Goal: Information Seeking & Learning: Find specific fact

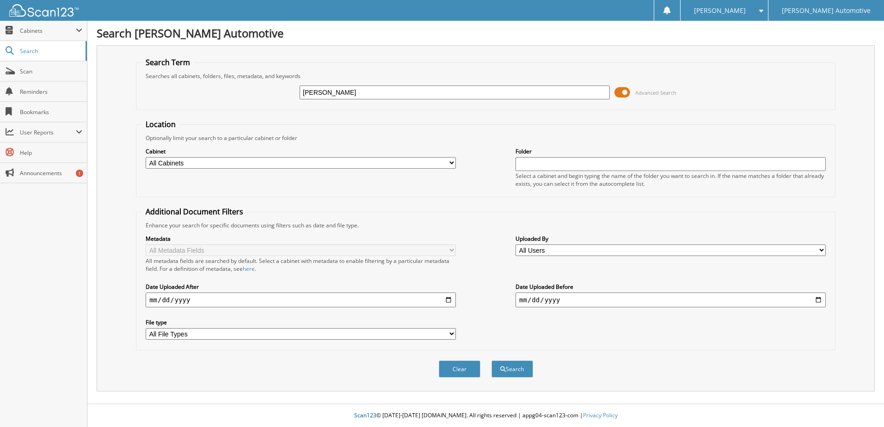
type input "[PERSON_NAME]"
click at [492, 361] on button "Search" at bounding box center [513, 369] width 42 height 17
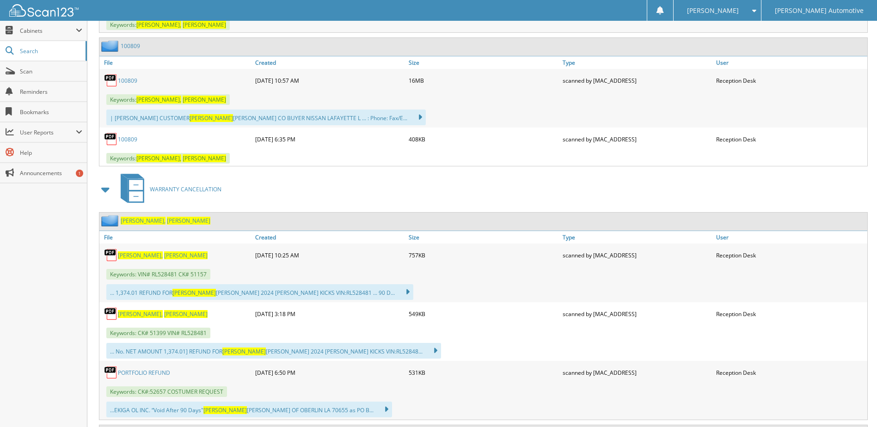
scroll to position [647, 0]
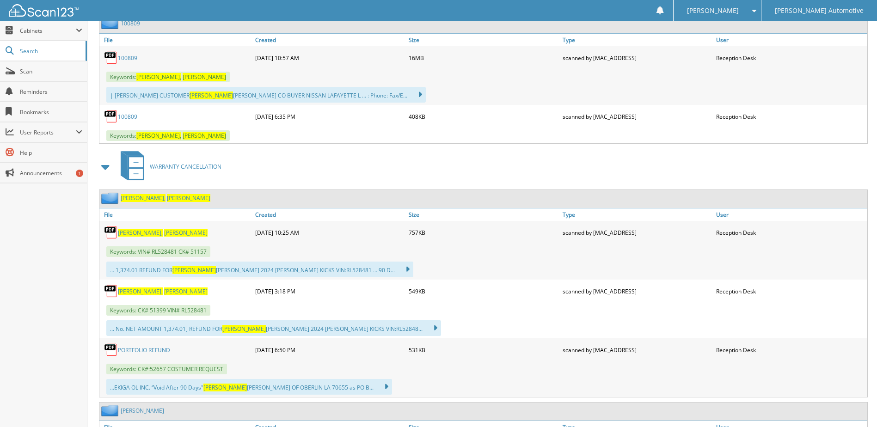
click at [164, 234] on span "[PERSON_NAME]" at bounding box center [185, 233] width 43 height 8
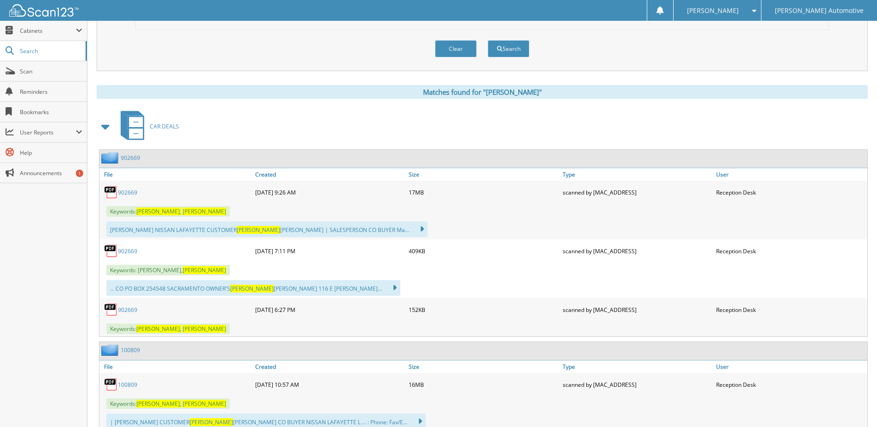
scroll to position [370, 0]
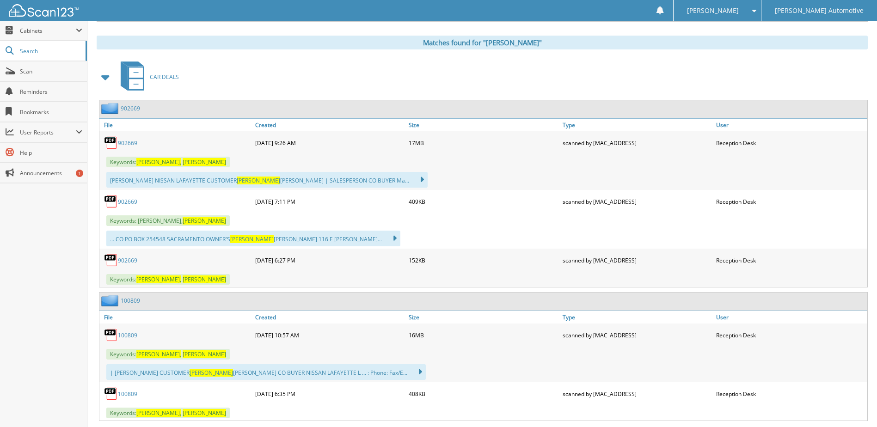
click at [126, 142] on link "902669" at bounding box center [127, 143] width 19 height 8
click at [127, 261] on link "902669" at bounding box center [127, 261] width 19 height 8
click at [129, 332] on link "100809" at bounding box center [127, 336] width 19 height 8
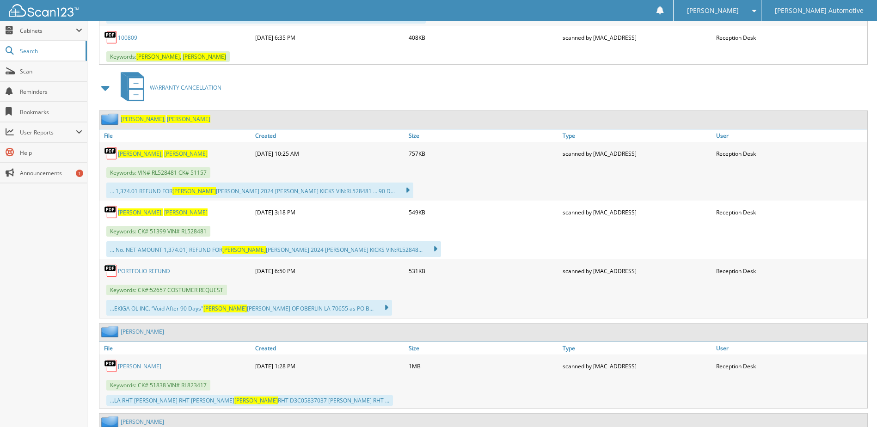
scroll to position [740, 0]
